Goal: Task Accomplishment & Management: Manage account settings

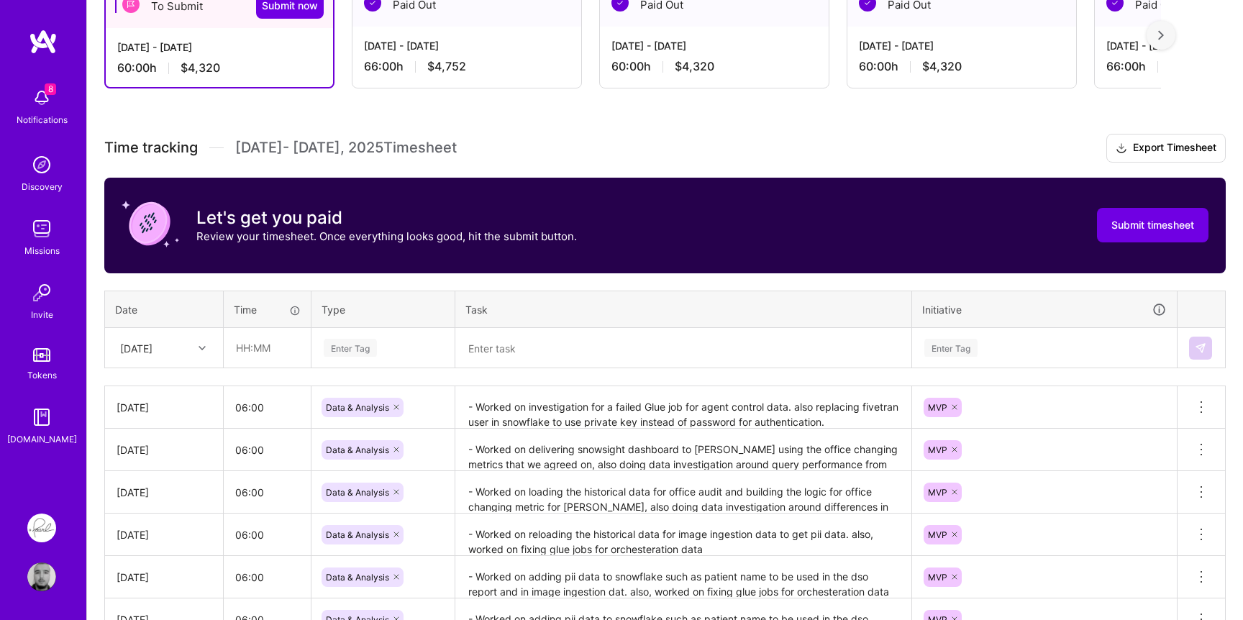
scroll to position [281, 0]
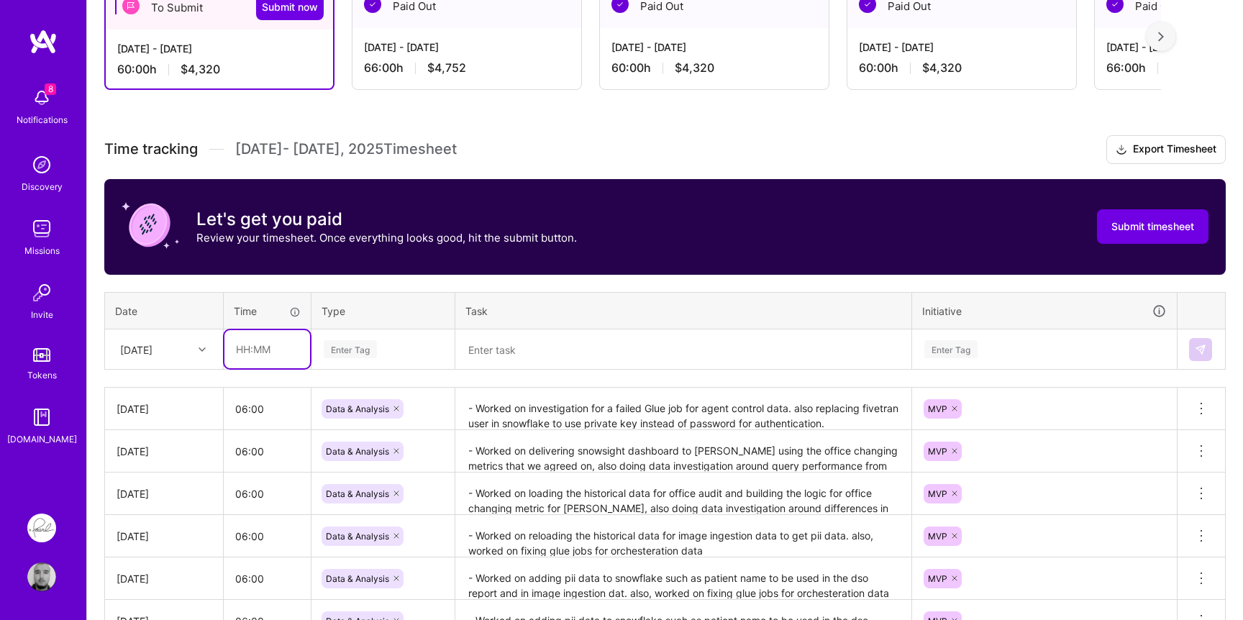
click at [273, 340] on input "text" at bounding box center [267, 349] width 86 height 38
type input "06:00"
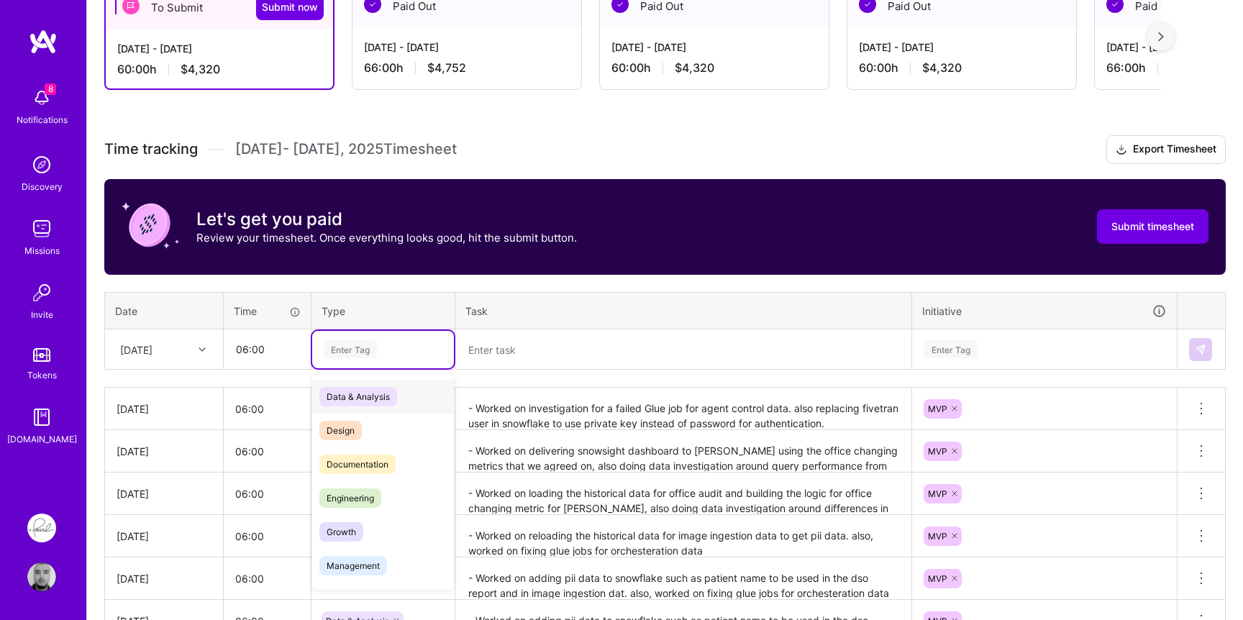
click at [347, 355] on div "Enter Tag" at bounding box center [350, 349] width 53 height 22
click at [361, 402] on span "Data & Analysis" at bounding box center [358, 396] width 78 height 19
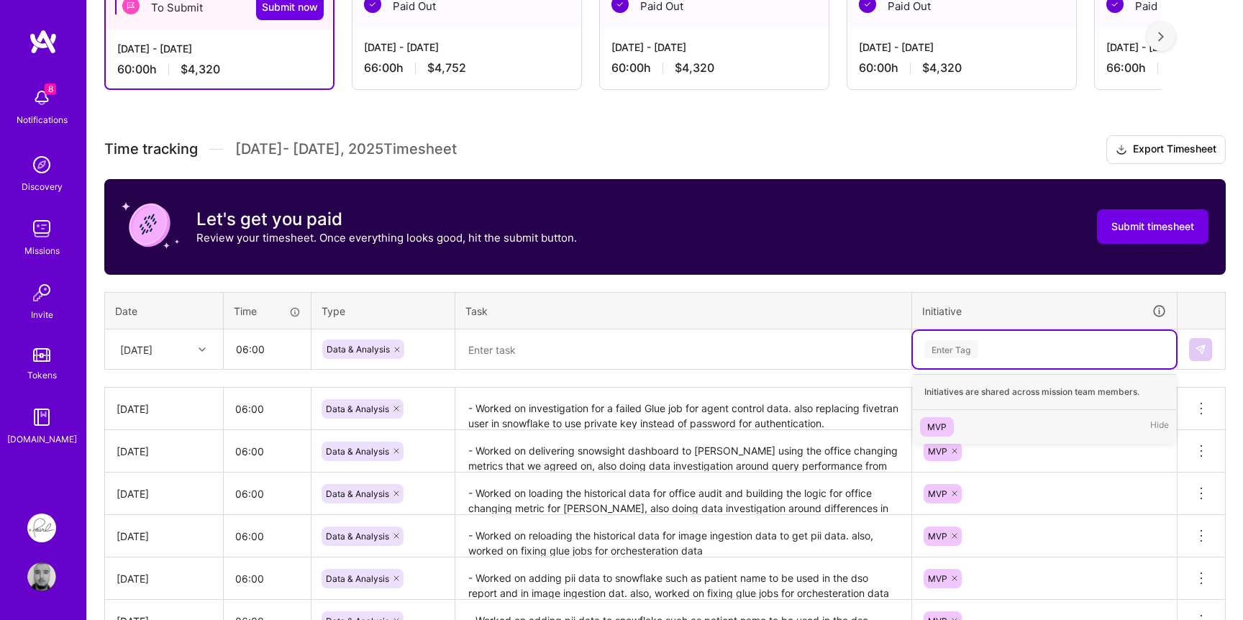
click at [977, 345] on div "Enter Tag" at bounding box center [951, 349] width 53 height 22
click at [940, 422] on div "MVP" at bounding box center [936, 426] width 19 height 15
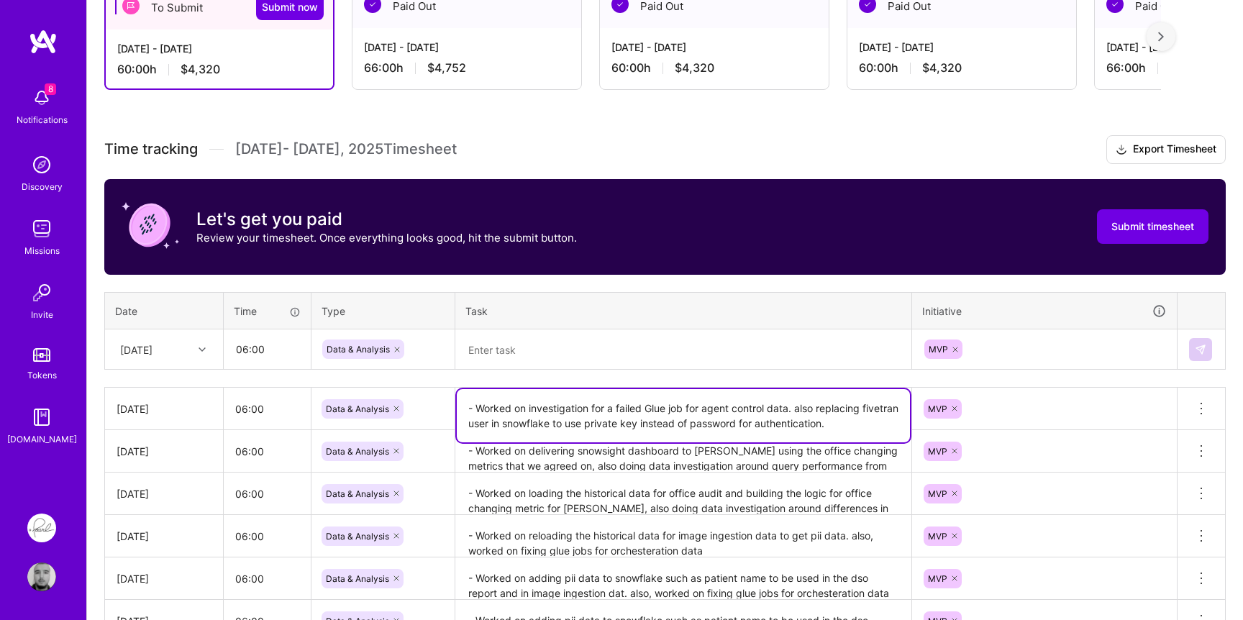
click at [623, 409] on textarea "- Worked on investigation for a failed Glue job for agent control data. also re…" at bounding box center [683, 415] width 453 height 53
click at [618, 353] on textarea at bounding box center [683, 349] width 453 height 37
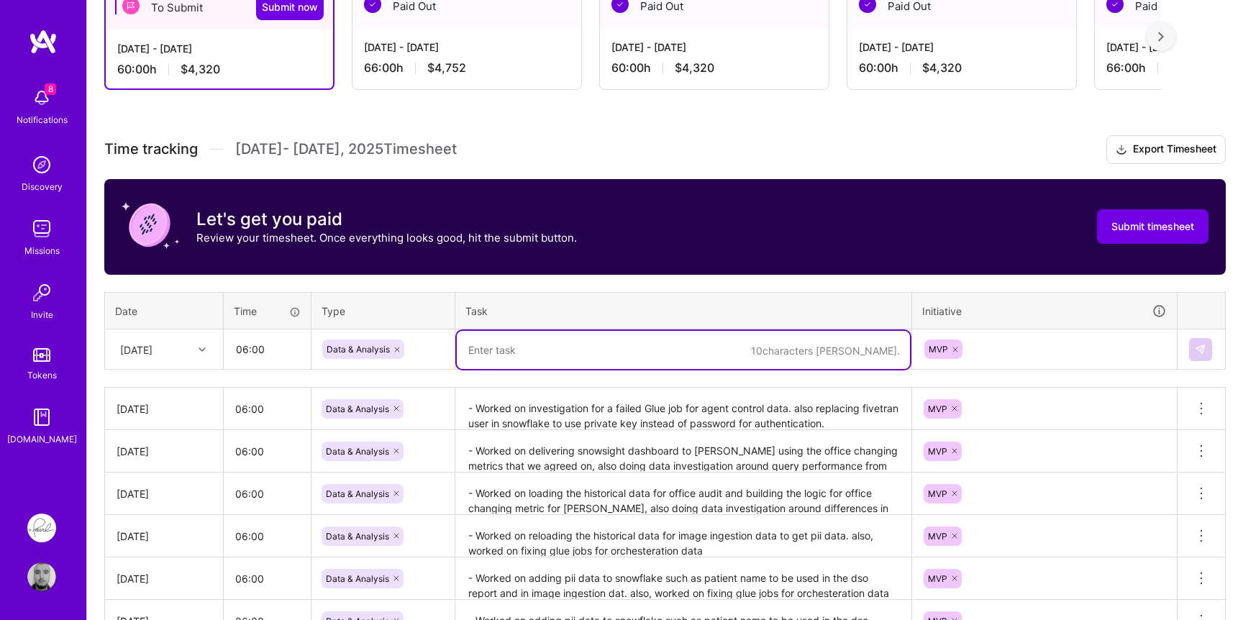
paste textarea "- Worked on investigation for a failed Glue job for agent control data. also re…"
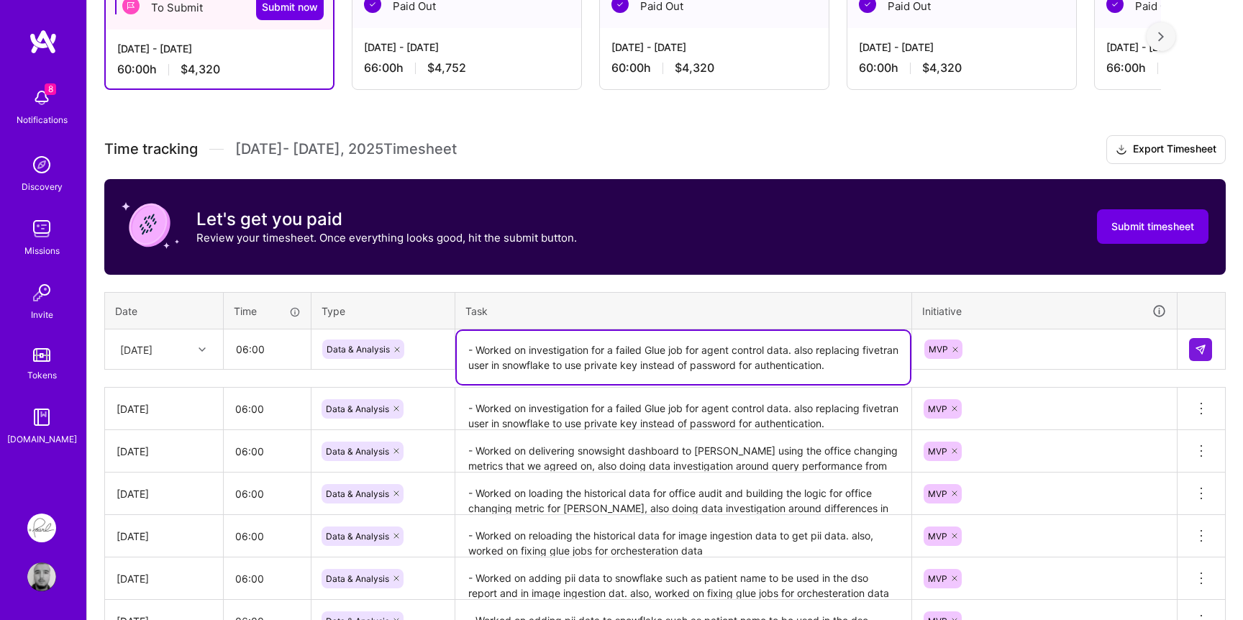
click at [538, 347] on textarea "- Worked on investigation for a failed Glue job for agent control data. also re…" at bounding box center [683, 357] width 453 height 53
drag, startPoint x: 538, startPoint y: 347, endPoint x: 769, endPoint y: 348, distance: 231.0
click at [770, 348] on textarea "- Worked on investigation for a failed Glue job for agent control data. also re…" at bounding box center [683, 357] width 453 height 53
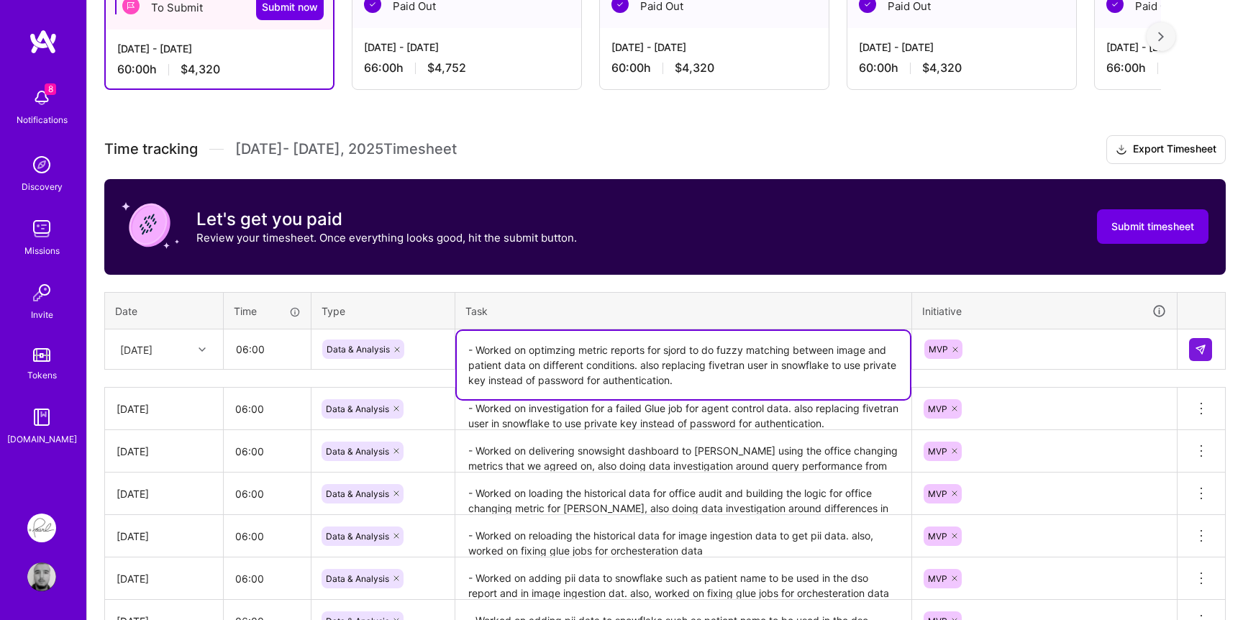
click at [843, 358] on textarea "- Worked on optimzing metric reports for sjord to do fuzzy matching between ima…" at bounding box center [683, 365] width 453 height 68
click at [553, 348] on textarea "- Worked on optimzing metric reports for sjord to do fuzzy matching between ima…" at bounding box center [683, 365] width 453 height 68
type textarea "- Worked on optimising metric reports for sjord to do fuzzy matching between im…"
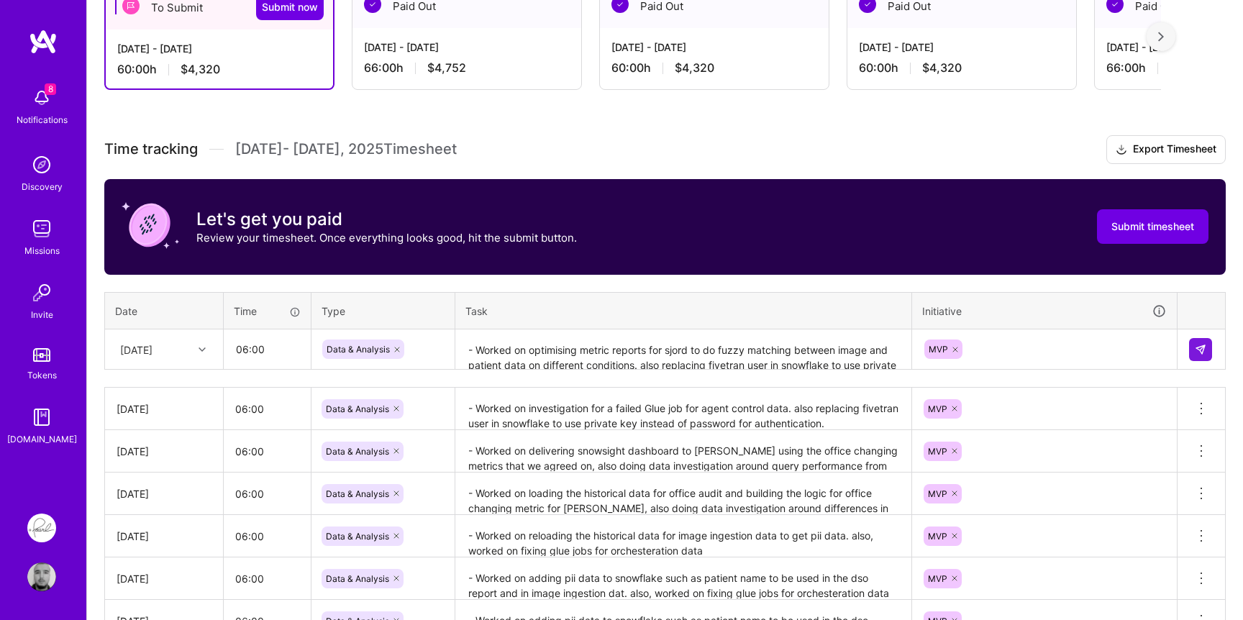
click at [638, 312] on th "Task" at bounding box center [683, 310] width 457 height 37
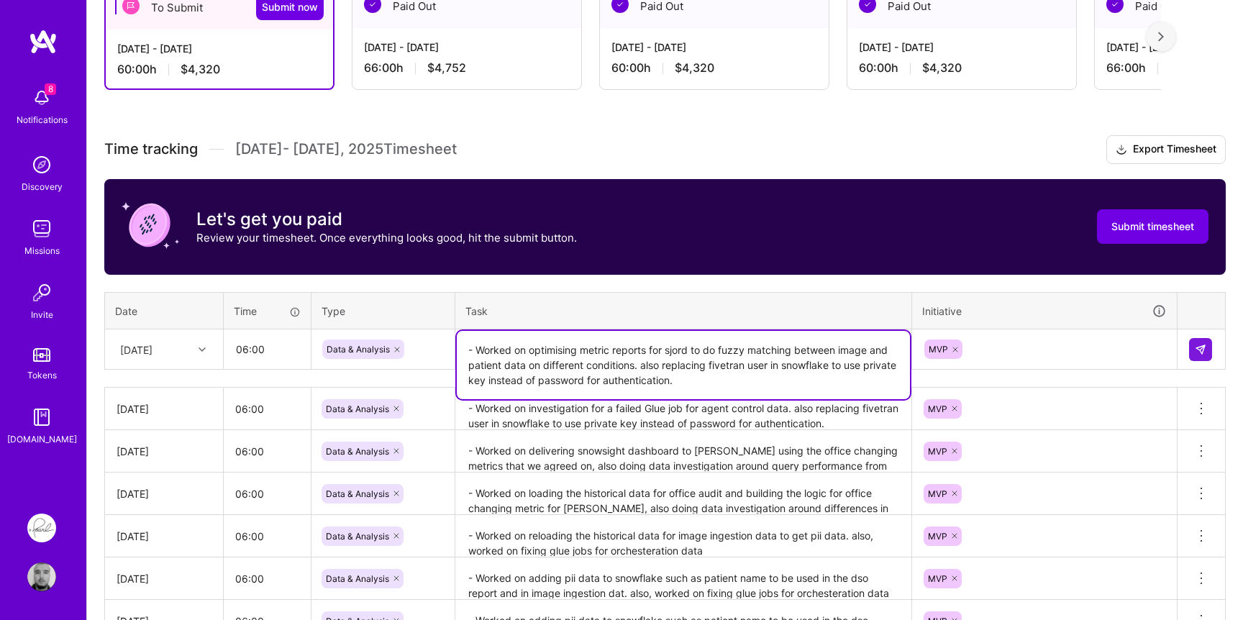
click at [647, 355] on textarea "- Worked on optimising metric reports for sjord to do fuzzy matching between im…" at bounding box center [683, 365] width 453 height 68
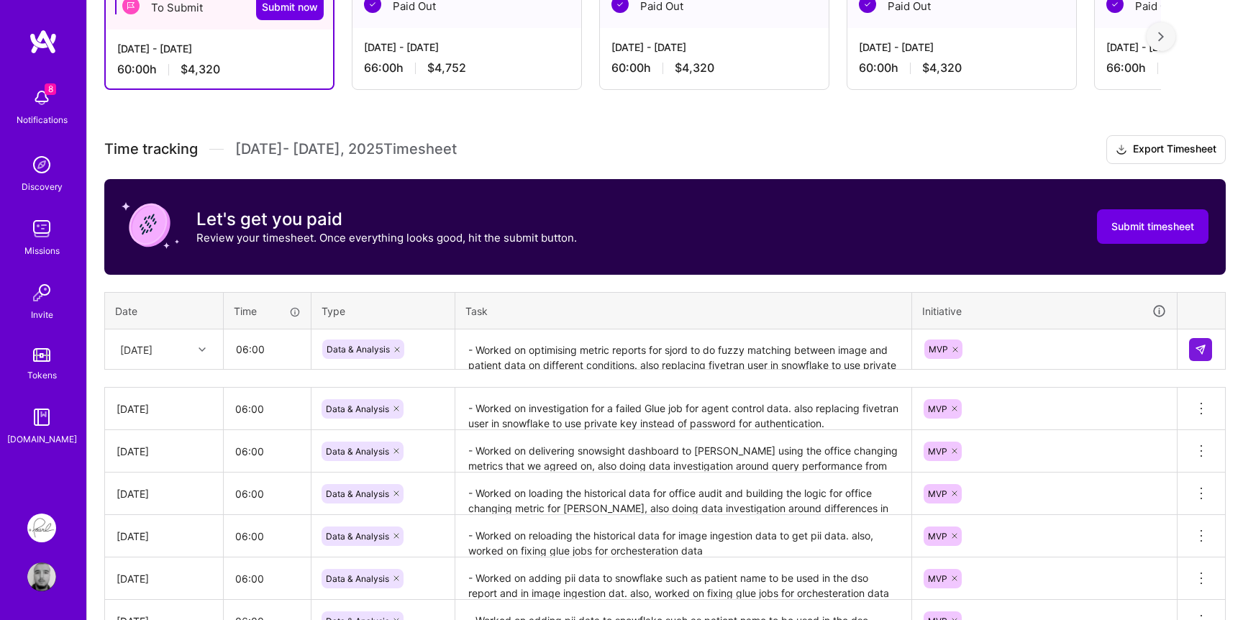
click at [679, 312] on th "Task" at bounding box center [683, 310] width 457 height 37
click at [1197, 346] on img at bounding box center [1201, 350] width 12 height 12
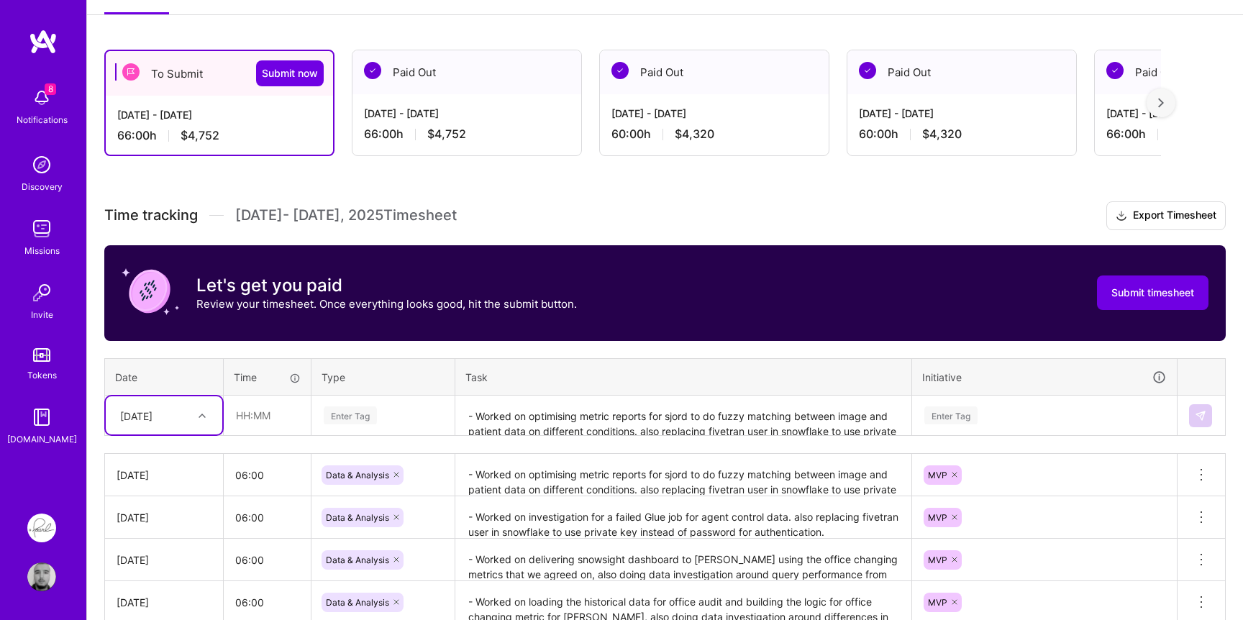
scroll to position [214, 0]
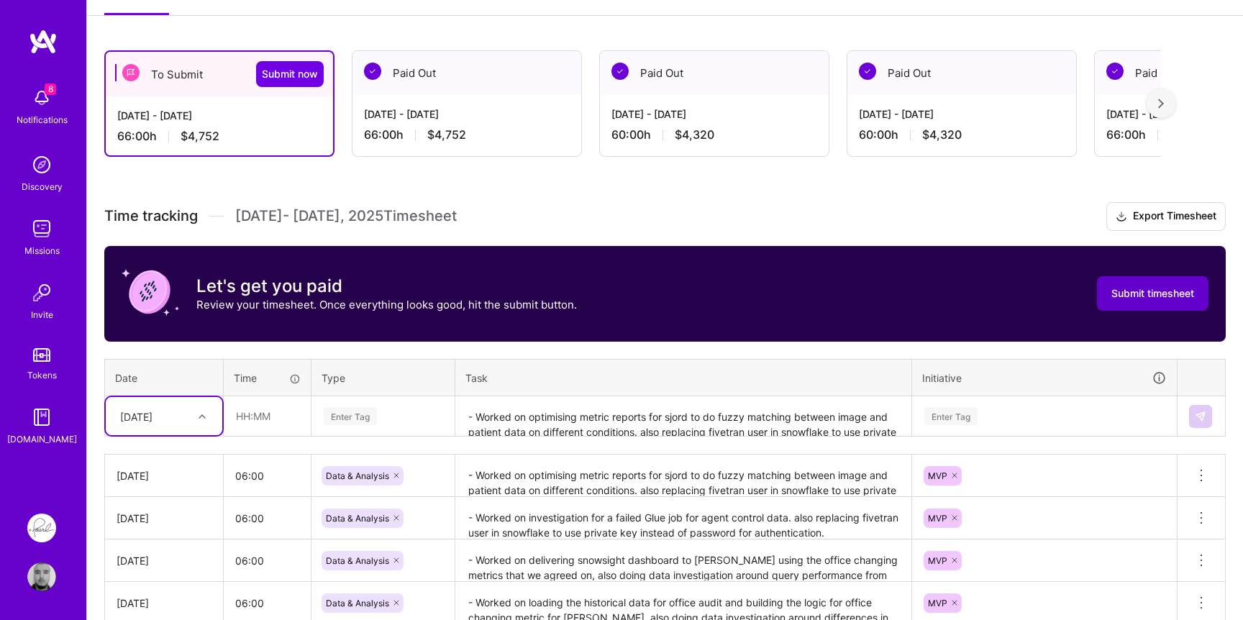
click at [1124, 299] on span "Submit timesheet" at bounding box center [1153, 293] width 83 height 14
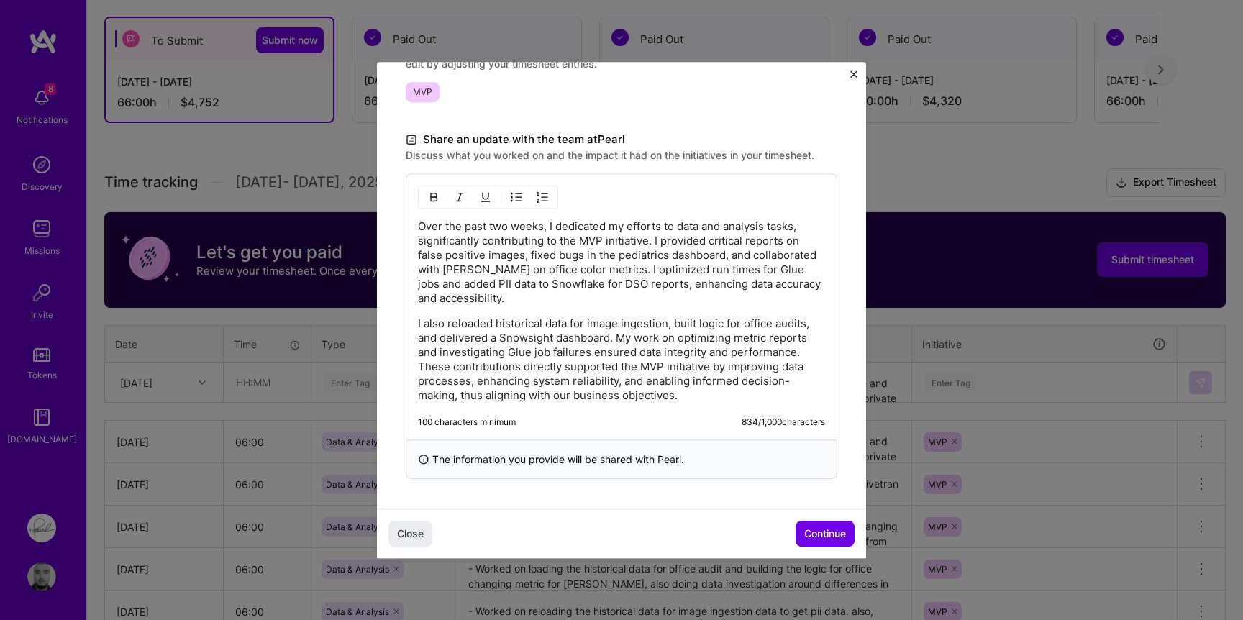
scroll to position [258, 0]
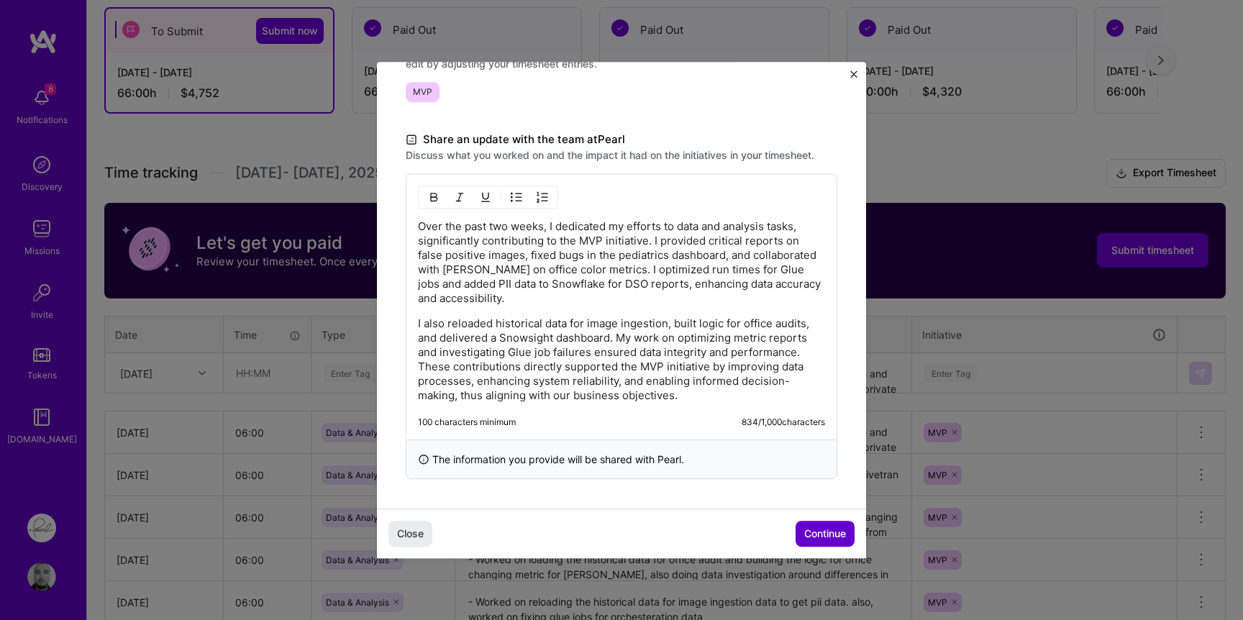
click at [804, 528] on span "Continue" at bounding box center [825, 534] width 42 height 14
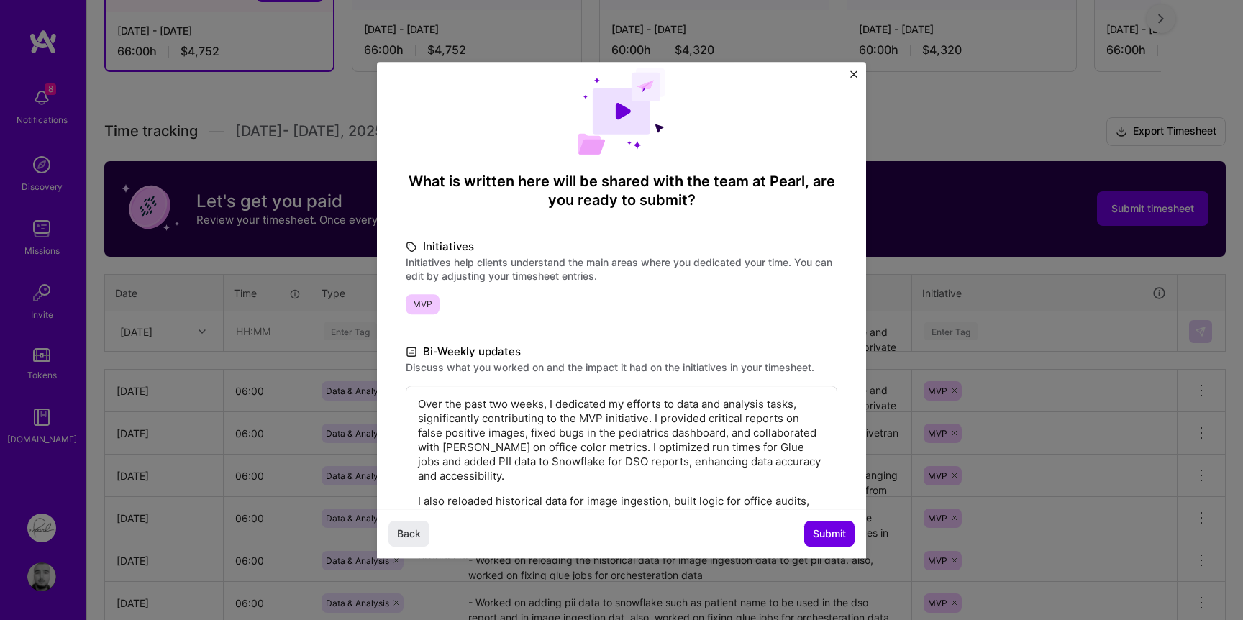
scroll to position [0, 0]
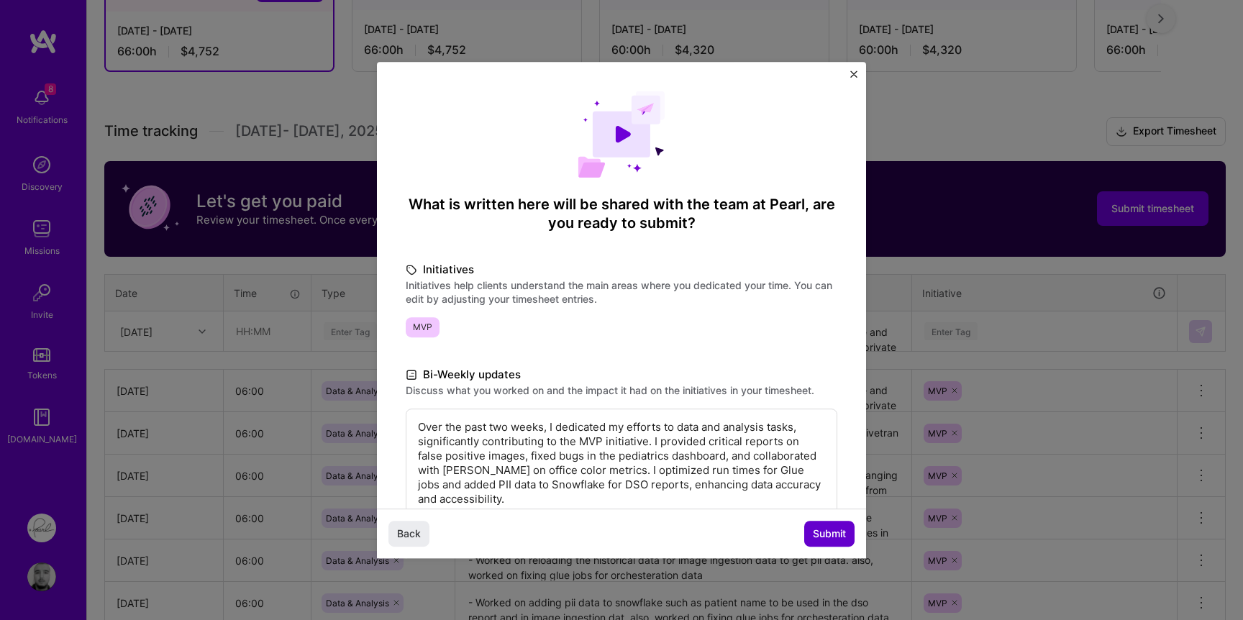
click at [819, 533] on span "Submit" at bounding box center [829, 534] width 33 height 14
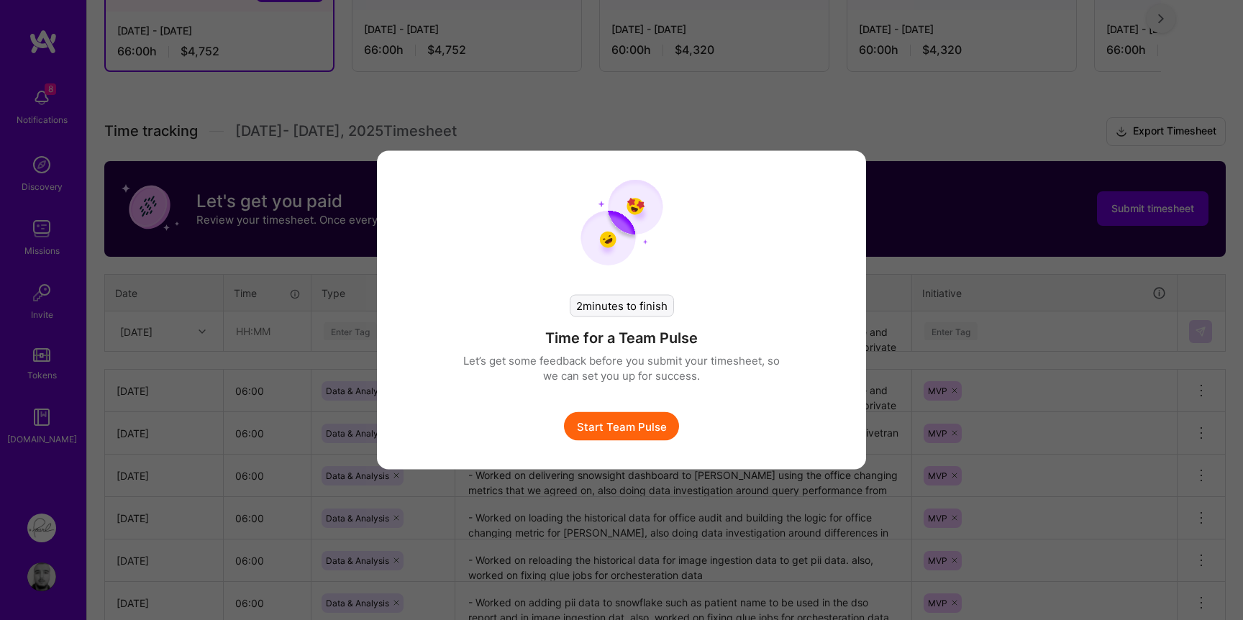
click at [633, 427] on button "Start Team Pulse" at bounding box center [621, 426] width 115 height 29
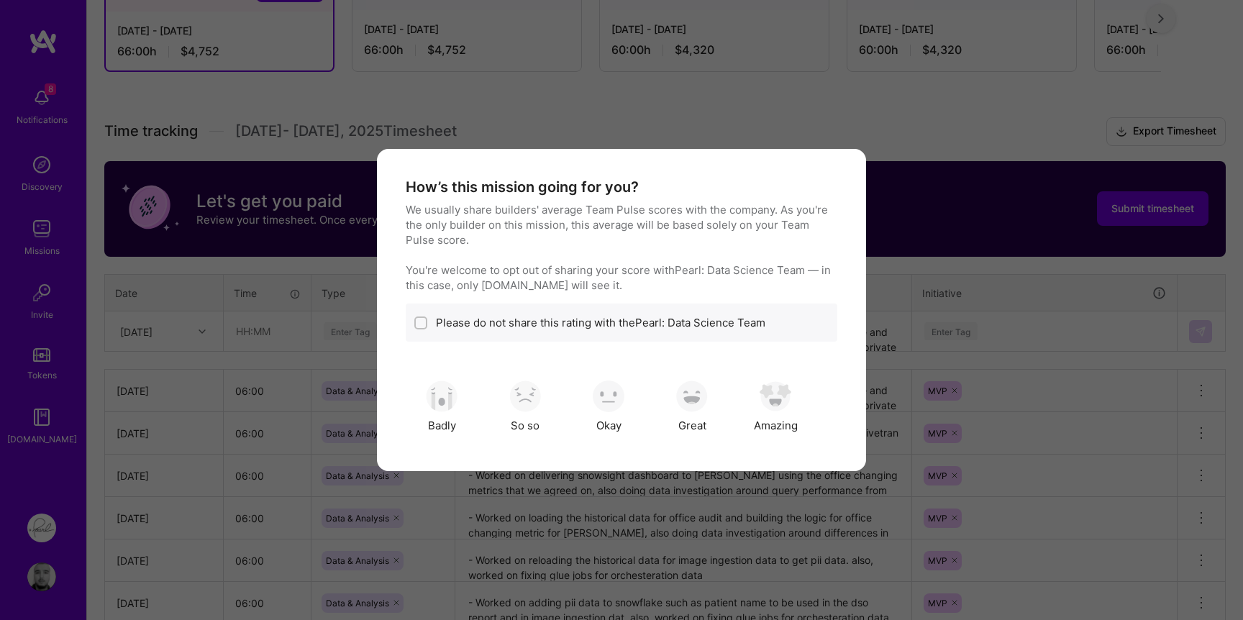
click at [461, 322] on label "Please do not share this rating with the Pearl: Data Science Team" at bounding box center [601, 322] width 330 height 15
click at [421, 322] on input "modal" at bounding box center [422, 324] width 10 height 10
checkbox input "true"
click at [620, 405] on img "modal" at bounding box center [609, 397] width 32 height 32
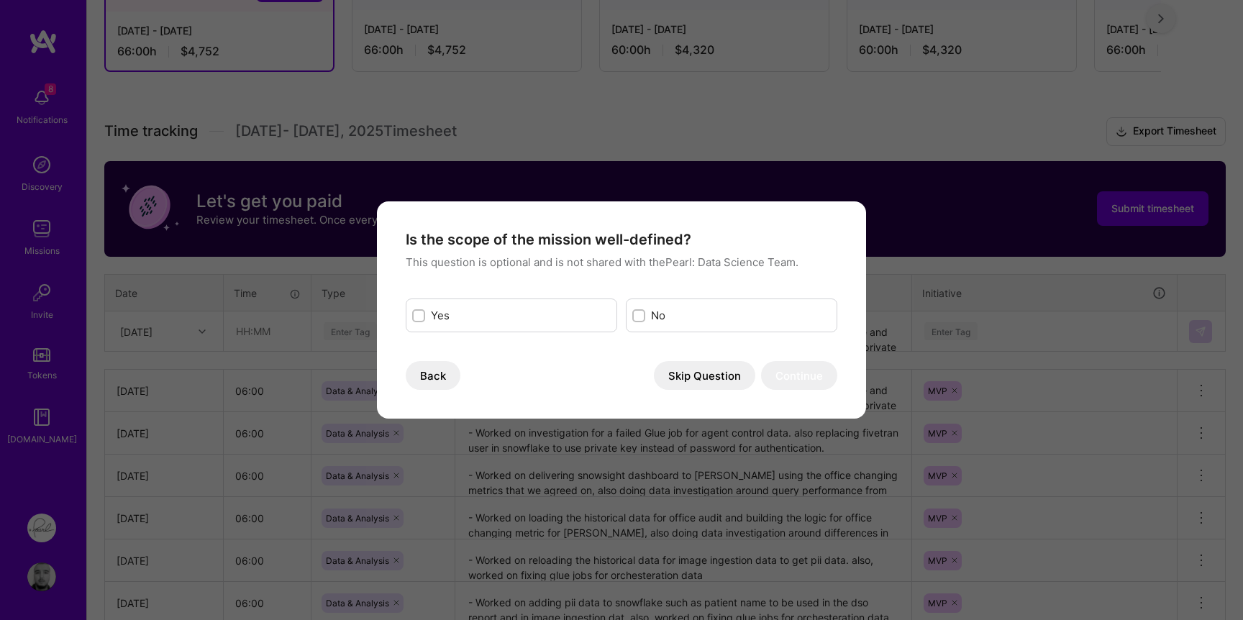
click at [467, 306] on div "Yes" at bounding box center [512, 316] width 212 height 34
click at [412, 314] on div "modal" at bounding box center [418, 315] width 13 height 13
click at [415, 314] on input "modal" at bounding box center [420, 317] width 10 height 10
checkbox input "true"
click at [817, 377] on button "Continue" at bounding box center [799, 375] width 76 height 29
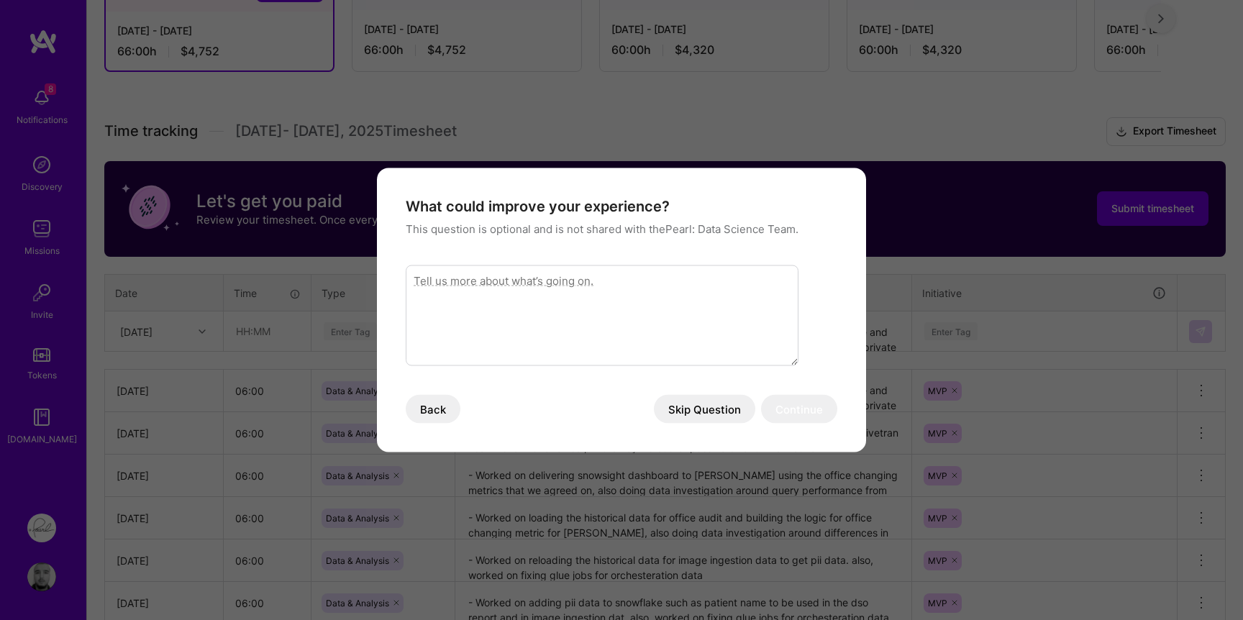
click at [727, 404] on button "Skip Question" at bounding box center [704, 409] width 101 height 29
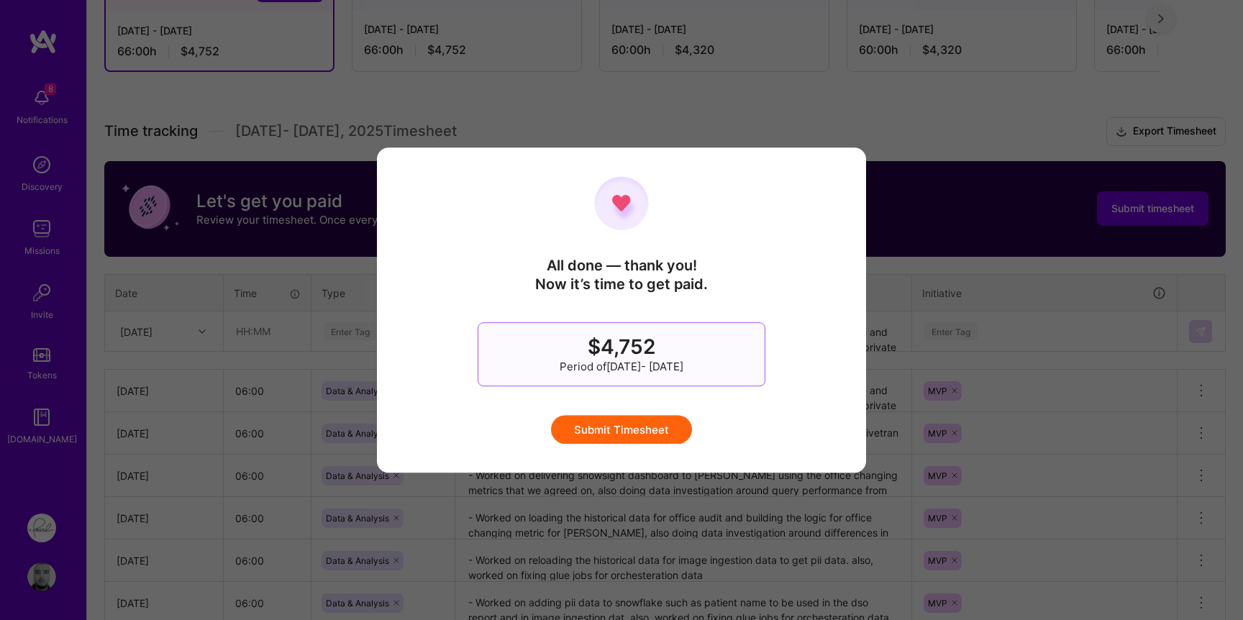
click at [667, 422] on button "Submit Timesheet" at bounding box center [621, 429] width 141 height 29
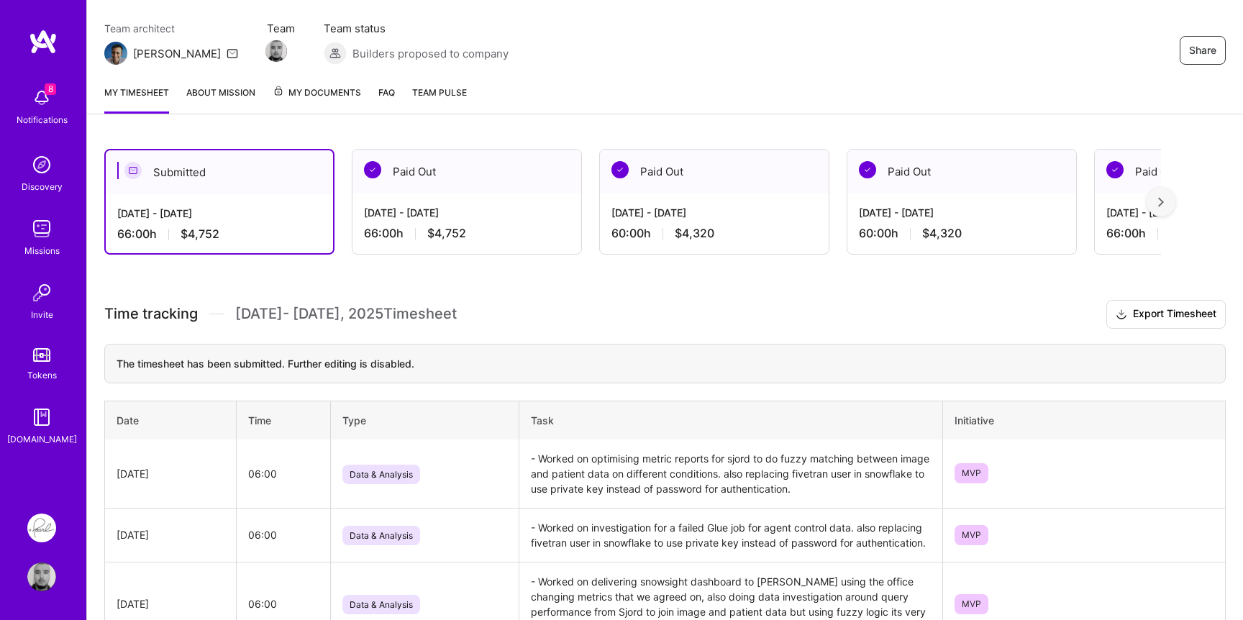
scroll to position [114, 0]
click at [26, 232] on link "Missions" at bounding box center [41, 236] width 89 height 44
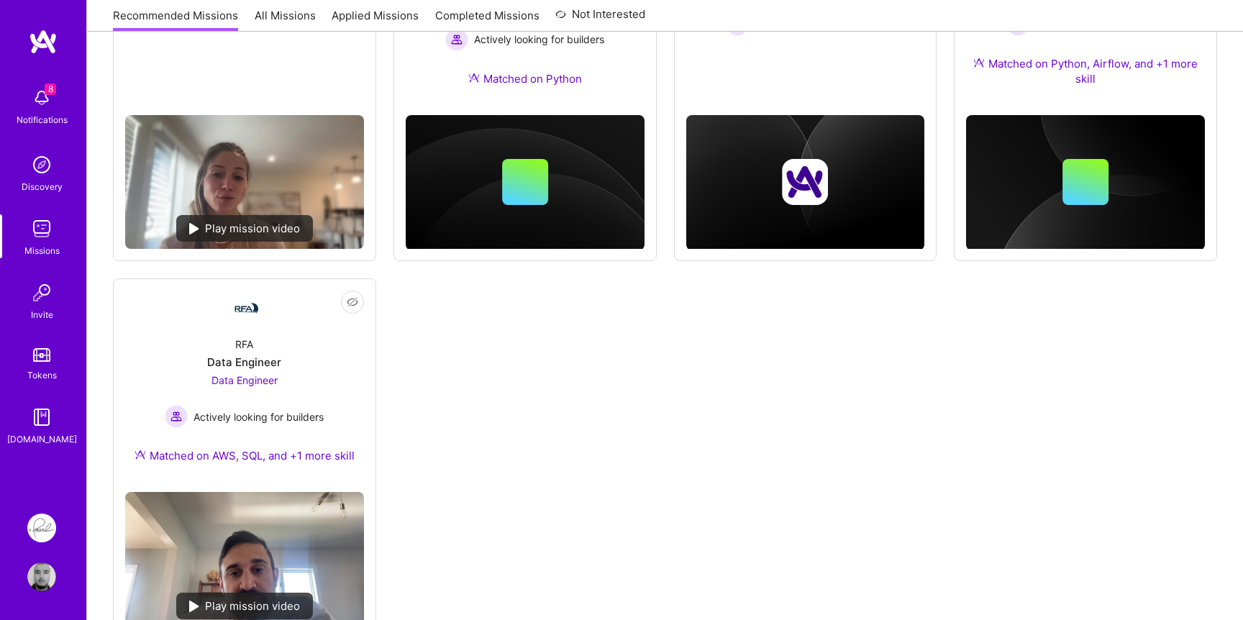
scroll to position [802, 0]
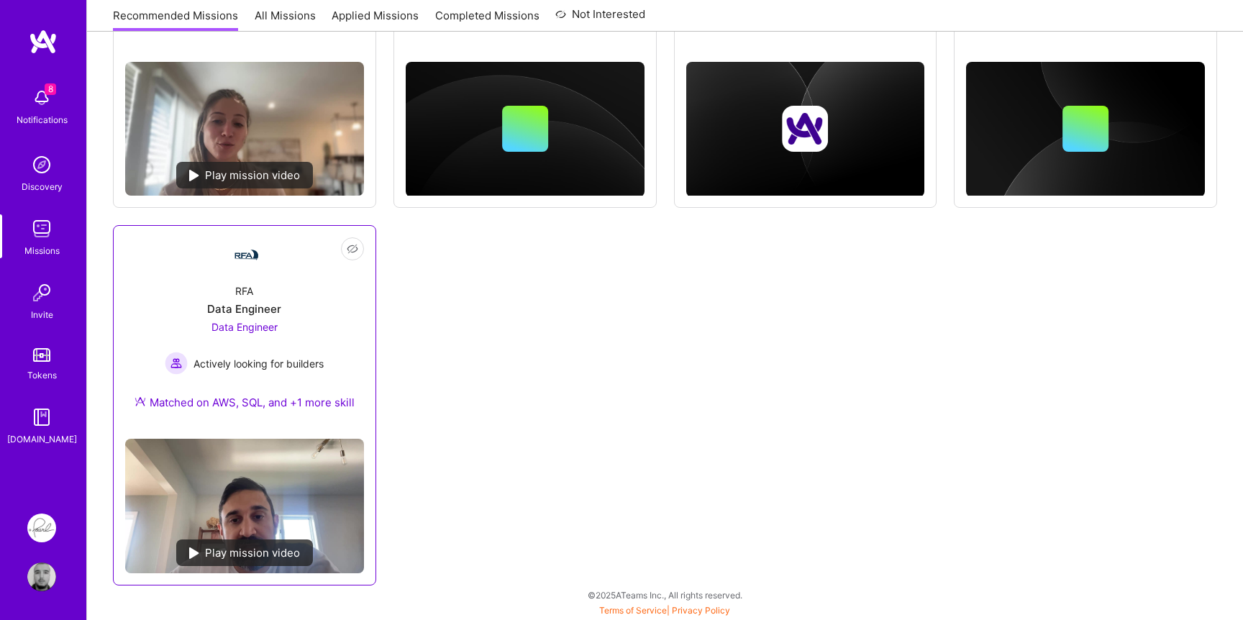
click at [260, 325] on span "Data Engineer" at bounding box center [245, 327] width 66 height 12
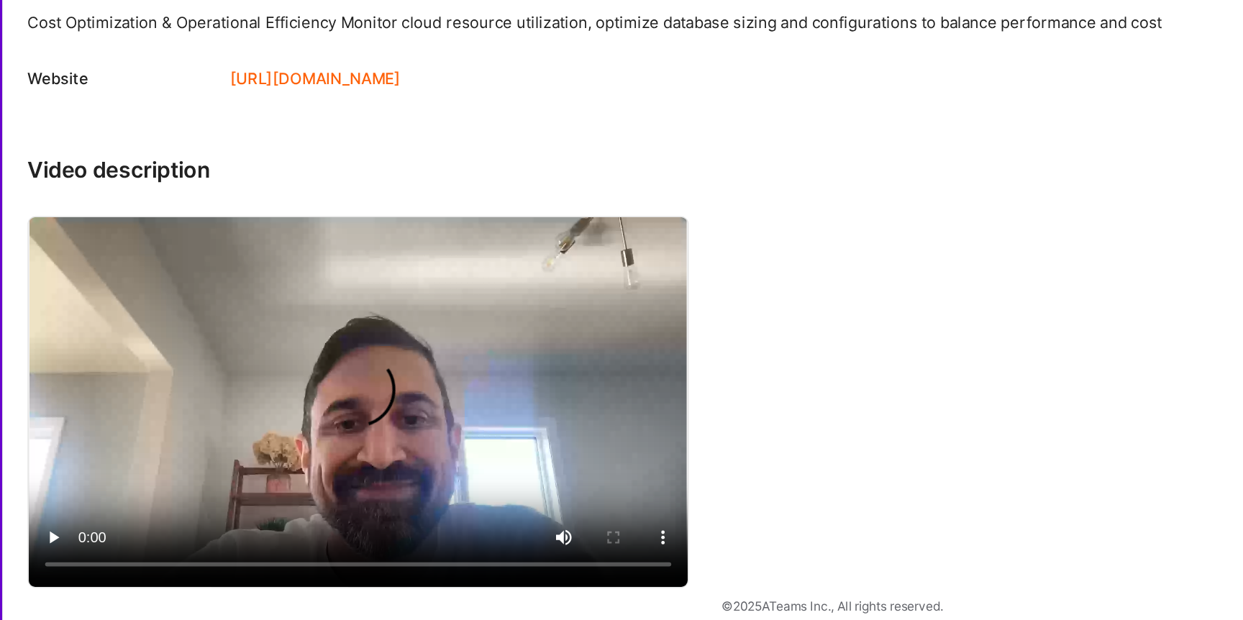
scroll to position [1097, 0]
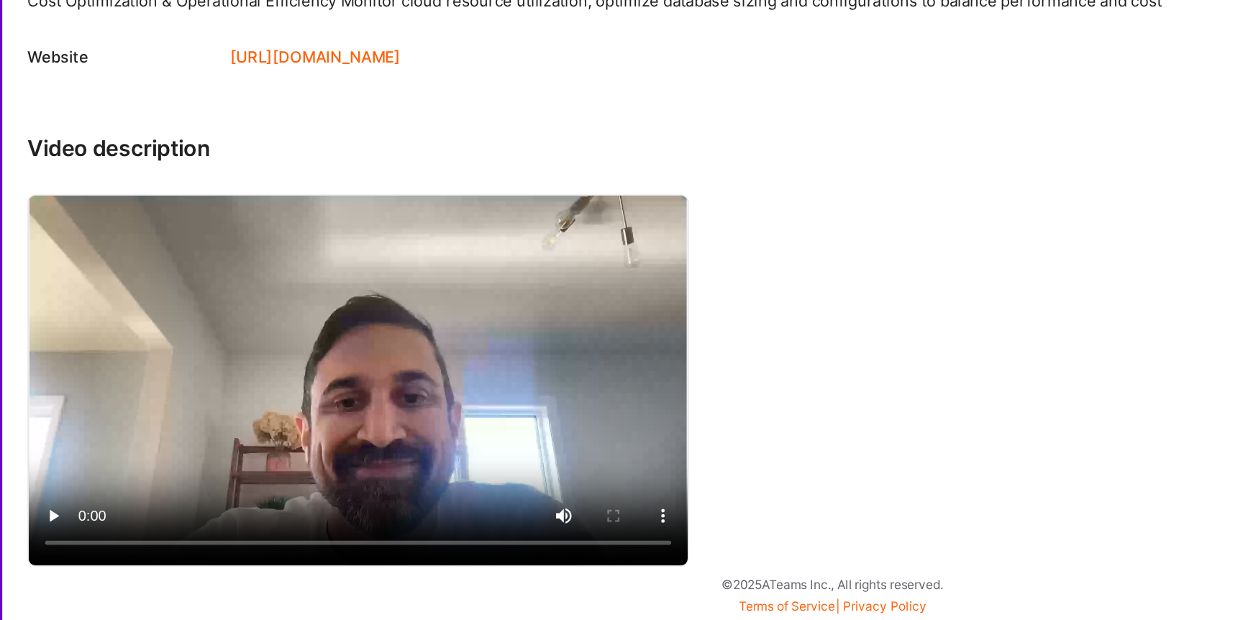
click at [261, 435] on video at bounding box center [334, 454] width 459 height 258
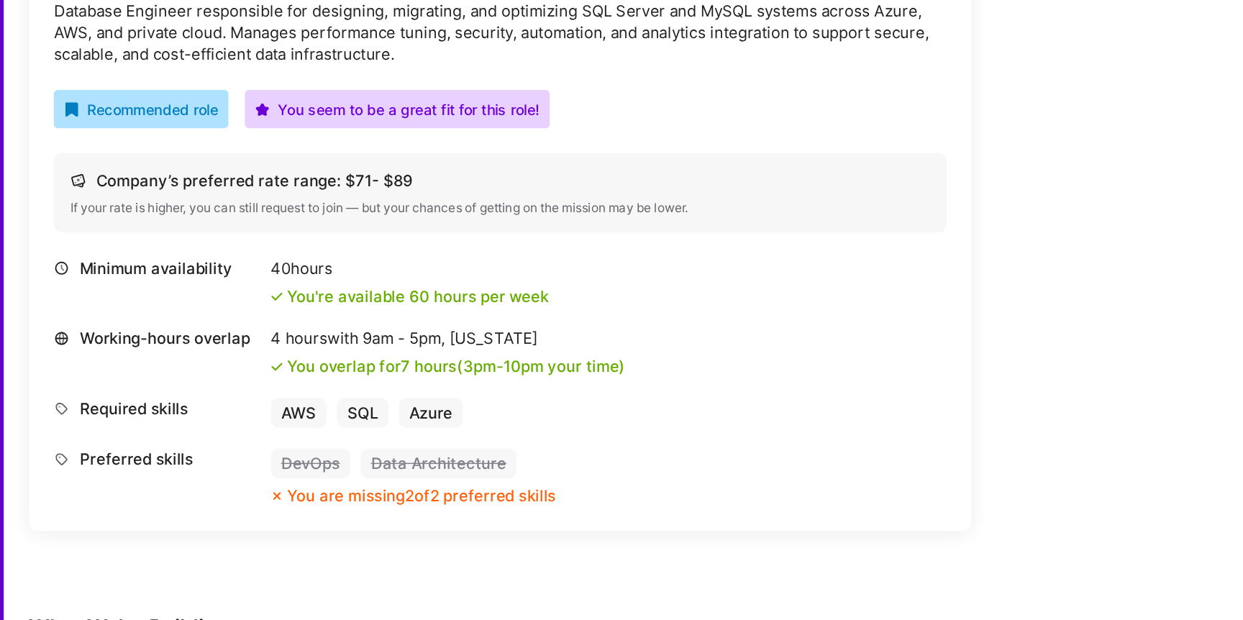
scroll to position [401, 0]
